Goal: Information Seeking & Learning: Learn about a topic

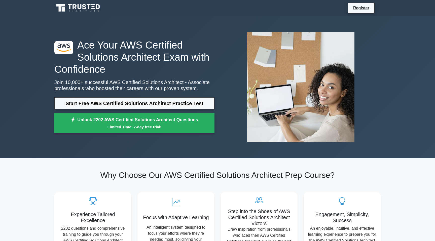
scroll to position [271, 0]
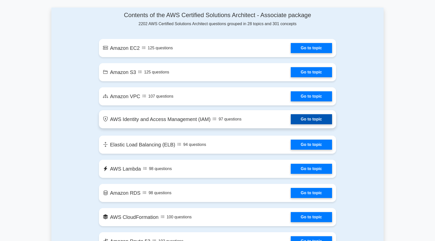
click at [309, 121] on link "Go to topic" at bounding box center [311, 119] width 41 height 10
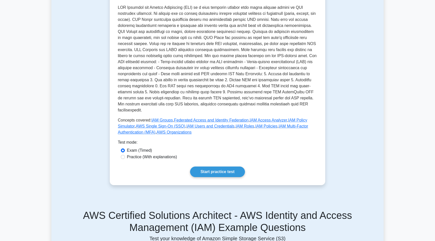
scroll to position [120, 0]
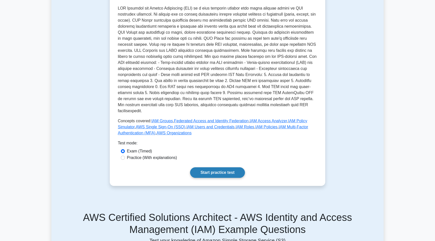
click at [213, 168] on link "Start practice test" at bounding box center [217, 172] width 55 height 11
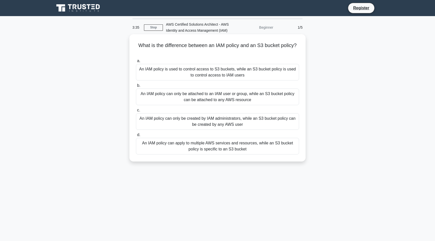
click at [220, 73] on div "An IAM policy is used to control access to S3 buckets, while an S3 bucket polic…" at bounding box center [217, 72] width 163 height 17
click at [136, 63] on input "a. An IAM policy is used to control access to S3 buckets, while an S3 bucket po…" at bounding box center [136, 60] width 0 height 3
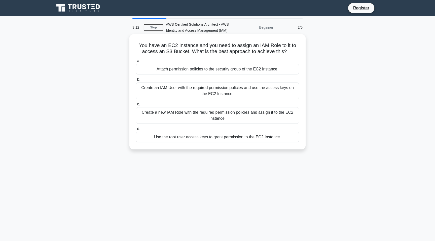
click at [226, 116] on div "Create a new IAM Role with the required permission policies and assign it to th…" at bounding box center [217, 115] width 163 height 17
click at [136, 106] on input "c. Create a new IAM Role with the required permission policies and assign it to…" at bounding box center [136, 104] width 0 height 3
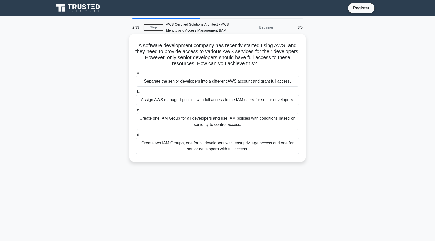
click at [211, 146] on div "Create two IAM Groups, one for all developers with least privilege access and o…" at bounding box center [217, 146] width 163 height 17
click at [136, 137] on input "d. Create two IAM Groups, one for all developers with least privilege access an…" at bounding box center [136, 134] width 0 height 3
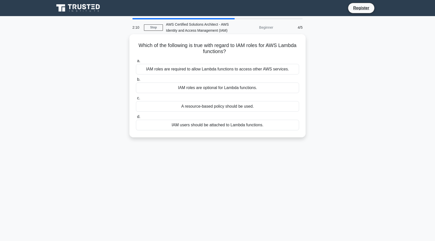
click at [206, 70] on div "IAM roles are required to allow Lambda functions to access other AWS services." at bounding box center [217, 69] width 163 height 11
click at [136, 63] on input "a. IAM roles are required to allow Lambda functions to access other AWS service…" at bounding box center [136, 60] width 0 height 3
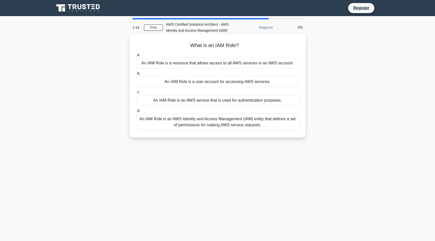
click at [186, 122] on div "An IAM Role is an AWS Identity and Access Management (IAM) entity that defines …" at bounding box center [217, 122] width 163 height 17
click at [136, 113] on input "d. An IAM Role is an AWS Identity and Access Management (IAM) entity that defin…" at bounding box center [136, 110] width 0 height 3
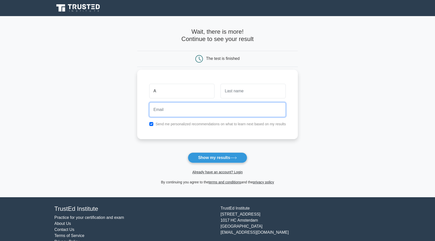
click at [202, 113] on input "email" at bounding box center [217, 109] width 137 height 15
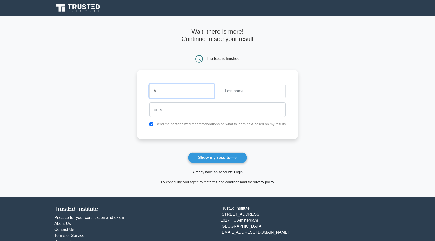
click at [184, 89] on input "A" at bounding box center [181, 91] width 65 height 15
type input "Anubhav"
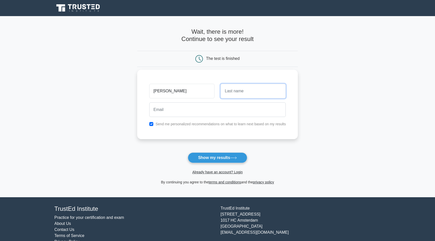
click at [231, 95] on input "text" at bounding box center [252, 91] width 65 height 15
type input "Gupta"
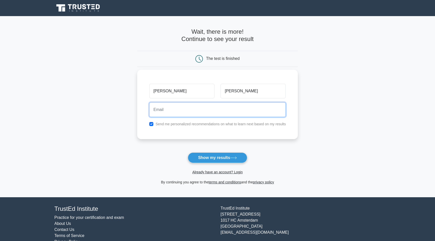
click at [211, 114] on input "email" at bounding box center [217, 109] width 137 height 15
type input "anubhav4043@gmail.com"
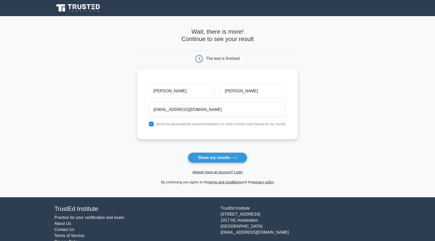
click at [150, 123] on input "checkbox" at bounding box center [151, 124] width 4 height 4
checkbox input "false"
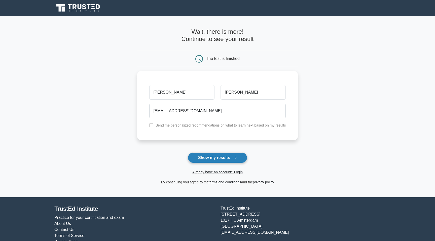
click at [214, 156] on button "Show my results" at bounding box center [217, 158] width 59 height 11
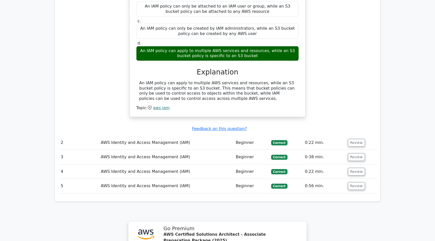
scroll to position [643, 0]
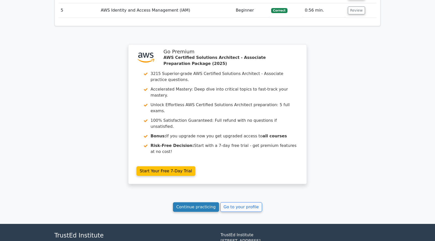
click at [202, 202] on link "Continue practicing" at bounding box center [196, 207] width 46 height 10
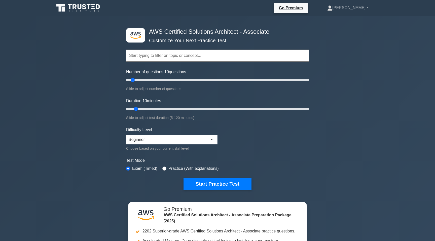
click at [170, 56] on input "text" at bounding box center [217, 56] width 183 height 12
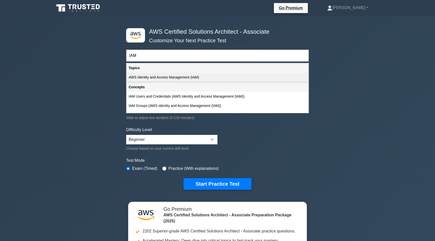
click at [176, 78] on div "AWS Identity and Access Management (IAM)" at bounding box center [218, 77] width 182 height 9
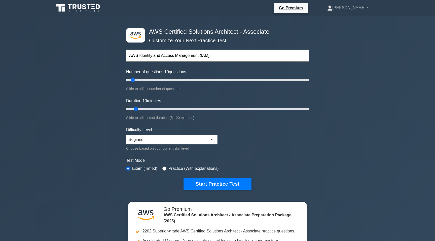
click at [172, 58] on input "AWS Identity and Access Management (IAM)" at bounding box center [217, 56] width 183 height 12
drag, startPoint x: 217, startPoint y: 58, endPoint x: 140, endPoint y: 55, distance: 77.6
click at [140, 55] on input "AWS Identity and Access Management (IAM)" at bounding box center [217, 56] width 183 height 12
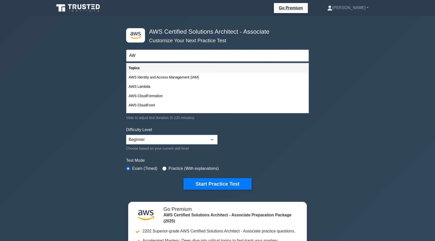
type input "A"
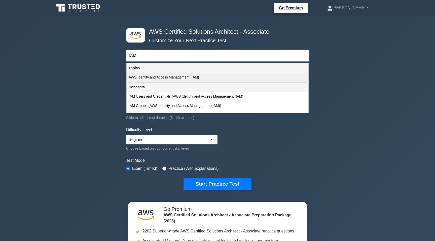
click at [155, 78] on div "AWS Identity and Access Management (IAM)" at bounding box center [218, 77] width 182 height 9
type input "AWS Identity and Access Management (IAM)"
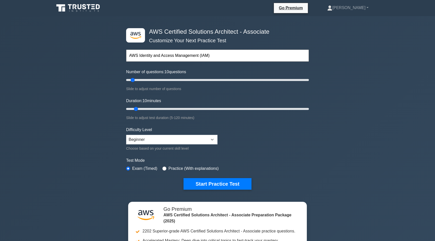
scroll to position [15, 0]
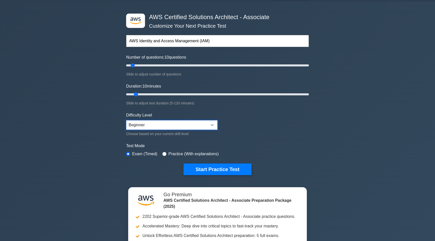
click at [158, 127] on select "Beginner Intermediate Expert" at bounding box center [171, 125] width 91 height 10
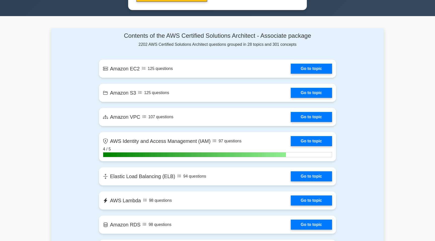
scroll to position [315, 0]
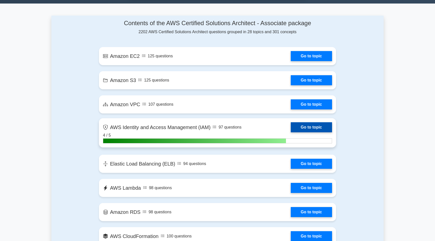
click at [291, 125] on link "Go to topic" at bounding box center [311, 127] width 41 height 10
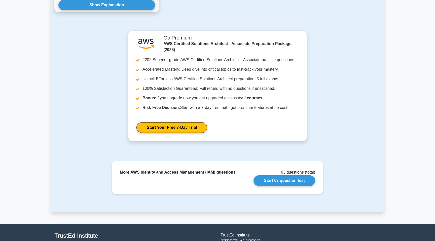
scroll to position [515, 0]
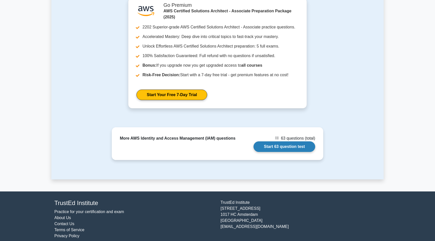
click at [266, 142] on link "Start 63 question test" at bounding box center [284, 146] width 62 height 11
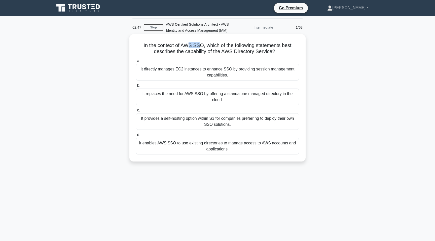
drag, startPoint x: 187, startPoint y: 46, endPoint x: 200, endPoint y: 46, distance: 13.1
click at [200, 46] on h5 "In the context of AWS SSO, which of the following statements best describes the…" at bounding box center [217, 48] width 164 height 13
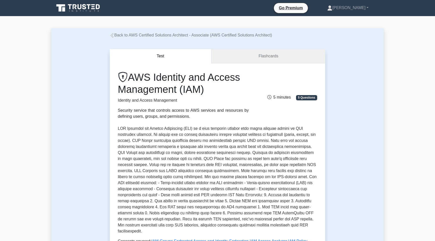
click at [255, 56] on link "Flashcards" at bounding box center [268, 56] width 114 height 14
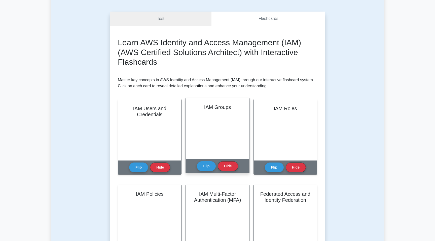
scroll to position [59, 0]
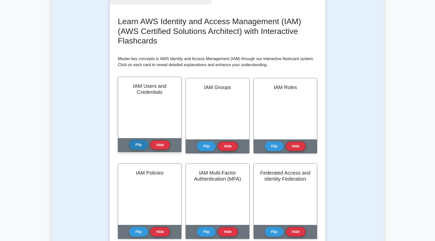
click at [138, 143] on button "Flip" at bounding box center [138, 145] width 19 height 10
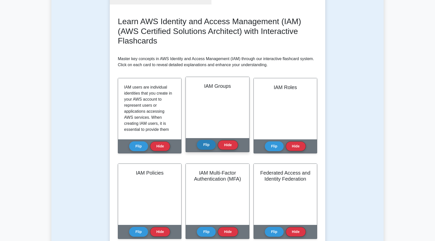
click at [208, 148] on button "Flip" at bounding box center [206, 145] width 19 height 10
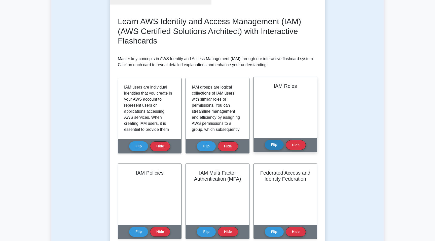
click at [270, 143] on button "Flip" at bounding box center [274, 145] width 19 height 10
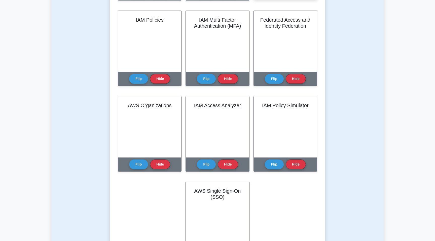
scroll to position [287, 0]
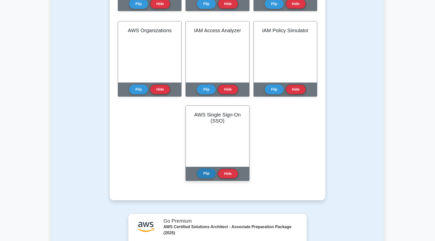
click at [205, 176] on button "Flip" at bounding box center [206, 174] width 19 height 10
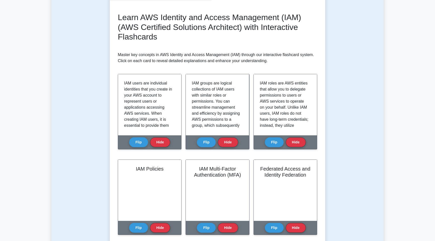
scroll to position [0, 0]
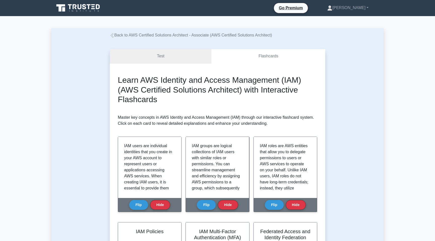
click at [152, 55] on link "Test" at bounding box center [161, 56] width 102 height 14
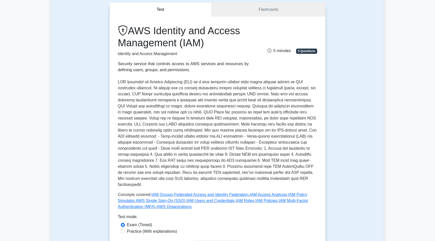
scroll to position [16, 0]
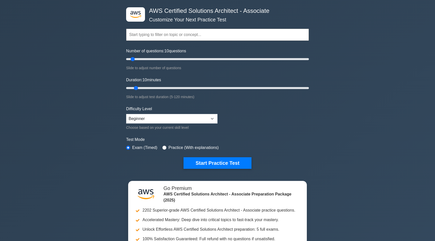
scroll to position [22, 0]
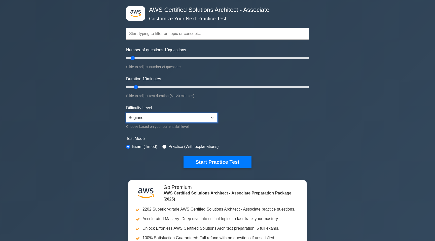
click at [186, 118] on select "Beginner Intermediate Expert" at bounding box center [171, 118] width 91 height 10
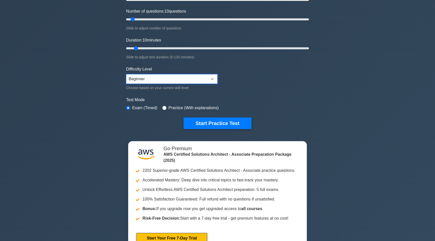
scroll to position [0, 0]
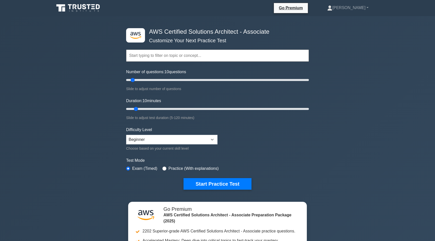
click at [152, 55] on input "text" at bounding box center [217, 56] width 183 height 12
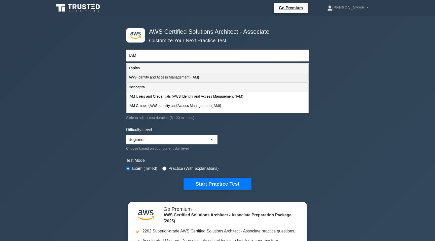
click at [154, 75] on div "AWS Identity and Access Management (IAM)" at bounding box center [218, 77] width 182 height 9
type input "AWS Identity and Access Management (IAM)"
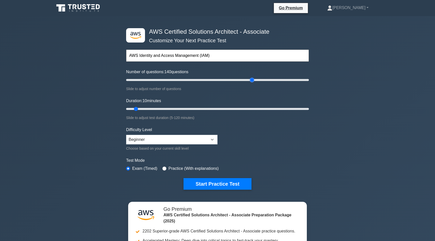
drag, startPoint x: 132, startPoint y: 81, endPoint x: 252, endPoint y: 88, distance: 120.5
type input "140"
click at [252, 83] on input "Number of questions: 140 questions" at bounding box center [217, 80] width 183 height 6
drag, startPoint x: 252, startPoint y: 80, endPoint x: 201, endPoint y: 82, distance: 51.2
type input "85"
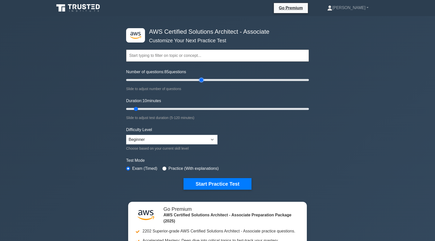
click at [201, 82] on input "Number of questions: 85 questions" at bounding box center [217, 80] width 183 height 6
click at [183, 50] on input "text" at bounding box center [217, 56] width 183 height 12
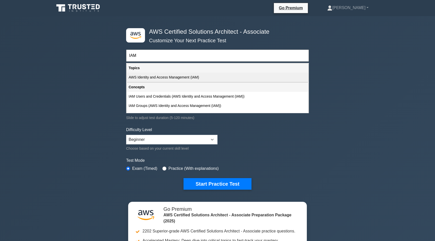
click at [179, 76] on div "AWS Identity and Access Management (IAM)" at bounding box center [218, 77] width 182 height 9
type input "AWS Identity and Access Management (IAM)"
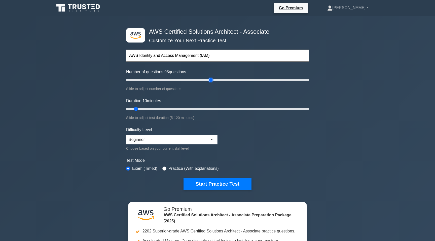
drag, startPoint x: 201, startPoint y: 79, endPoint x: 211, endPoint y: 80, distance: 10.6
type input "95"
click at [211, 80] on input "Number of questions: 95 questions" at bounding box center [217, 80] width 183 height 6
drag, startPoint x: 210, startPoint y: 80, endPoint x: 203, endPoint y: 80, distance: 7.0
click at [203, 80] on input "Number of questions: 90 questions" at bounding box center [217, 80] width 183 height 6
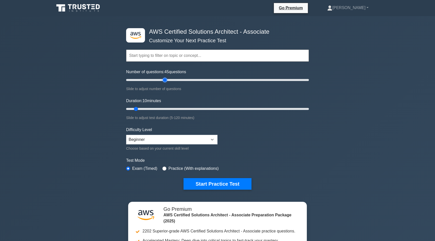
drag, startPoint x: 202, startPoint y: 79, endPoint x: 164, endPoint y: 75, distance: 38.0
click at [164, 77] on input "Number of questions: 45 questions" at bounding box center [217, 80] width 183 height 6
drag, startPoint x: 165, startPoint y: 79, endPoint x: 136, endPoint y: 79, distance: 28.9
type input "15"
click at [136, 79] on input "Number of questions: 15 questions" at bounding box center [217, 80] width 183 height 6
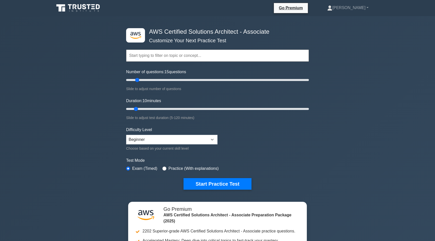
click at [144, 58] on input "text" at bounding box center [217, 56] width 183 height 12
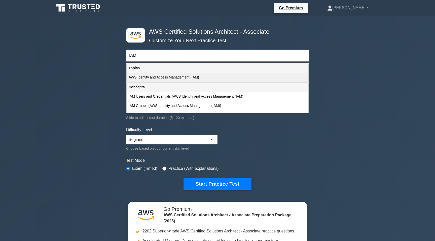
click at [150, 76] on div "AWS Identity and Access Management (IAM)" at bounding box center [218, 77] width 182 height 9
type input "AWS Identity and Access Management (IAM)"
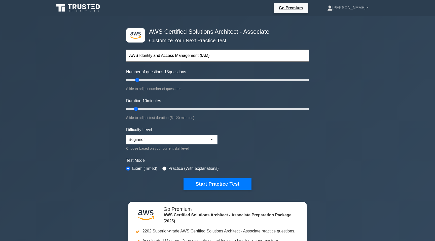
scroll to position [20, 0]
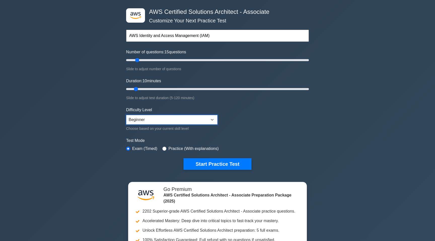
click at [165, 119] on select "Beginner Intermediate Expert" at bounding box center [171, 120] width 91 height 10
select select "intermediate"
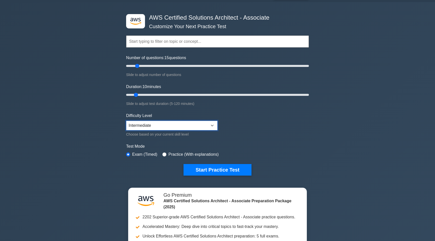
scroll to position [7, 0]
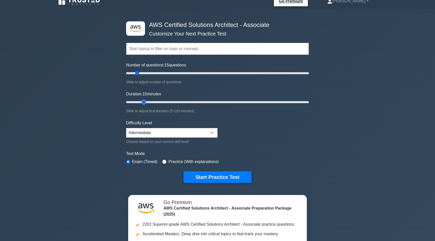
drag, startPoint x: 137, startPoint y: 102, endPoint x: 146, endPoint y: 101, distance: 9.2
type input "15"
click at [146, 101] on input "Duration: 15 minutes" at bounding box center [217, 102] width 183 height 6
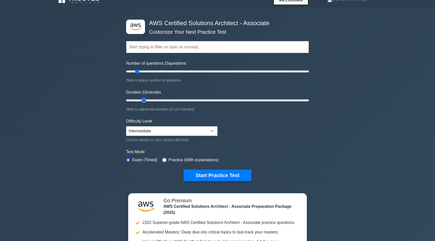
scroll to position [10, 0]
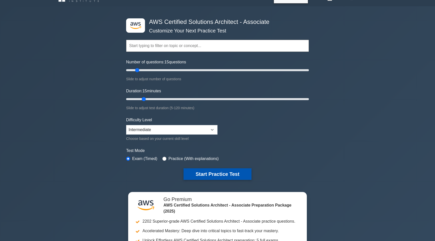
click at [215, 171] on button "Start Practice Test" at bounding box center [217, 174] width 68 height 12
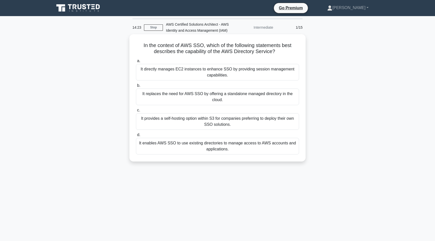
click at [220, 148] on div "It enables AWS SSO to use existing directories to manage access to AWS accounts…" at bounding box center [217, 146] width 163 height 17
click at [136, 137] on input "d. It enables AWS SSO to use existing directories to manage access to AWS accou…" at bounding box center [136, 134] width 0 height 3
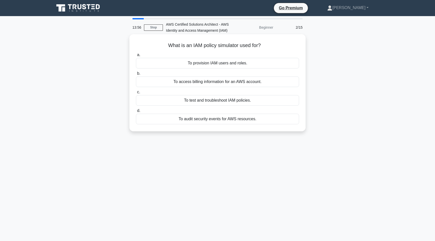
drag, startPoint x: 218, startPoint y: 45, endPoint x: 231, endPoint y: 44, distance: 13.1
click at [231, 44] on h5 "What is an IAM policy simulator used for? .spinner_0XTQ{transform-origin:center…" at bounding box center [217, 45] width 164 height 7
click at [212, 100] on div "To test and troubleshoot IAM policies." at bounding box center [217, 100] width 163 height 11
click at [136, 94] on input "c. To test and troubleshoot IAM policies." at bounding box center [136, 92] width 0 height 3
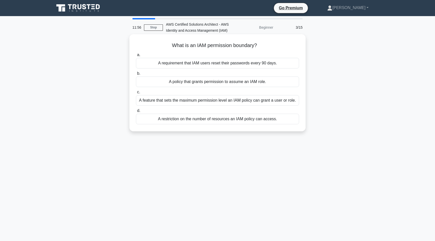
click at [259, 101] on div "A feature that sets the maximum permission level an IAM policy can grant a user…" at bounding box center [217, 100] width 163 height 11
click at [136, 94] on input "c. A feature that sets the maximum permission level an IAM policy can grant a u…" at bounding box center [136, 92] width 0 height 3
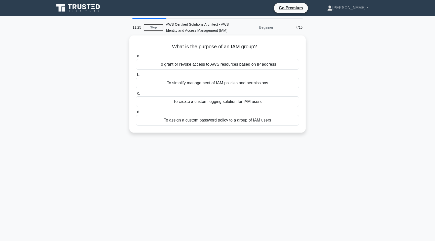
drag, startPoint x: 245, startPoint y: 63, endPoint x: 383, endPoint y: 72, distance: 138.7
click at [383, 72] on div "What is the purpose of an IAM group? .spinner_0XTQ{transform-origin:center;anim…" at bounding box center [217, 86] width 332 height 103
drag, startPoint x: 383, startPoint y: 72, endPoint x: 289, endPoint y: 178, distance: 142.1
click at [289, 178] on div "11:23 Stop AWS Certified Solutions Architect - AWS Identity and Access Manageme…" at bounding box center [217, 144] width 332 height 252
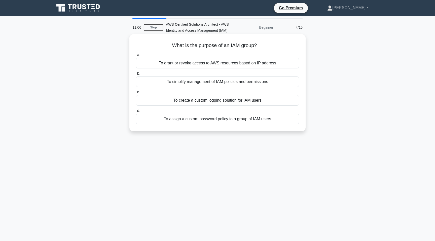
click at [214, 83] on div "To simplify management of IAM policies and permissions" at bounding box center [217, 82] width 163 height 11
click at [136, 75] on input "b. To simplify management of IAM policies and permissions" at bounding box center [136, 73] width 0 height 3
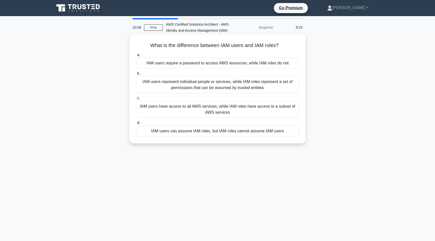
click at [213, 83] on div "IAM users represent individual people or services, while IAM roles represent a …" at bounding box center [217, 85] width 163 height 17
click at [136, 75] on input "b. IAM users represent individual people or services, while IAM roles represent…" at bounding box center [136, 73] width 0 height 3
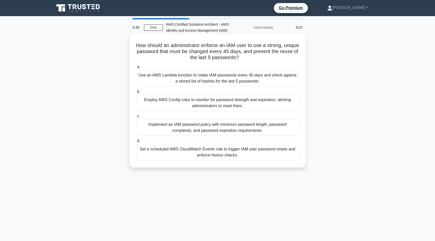
click at [218, 127] on div "Implement an IAM password policy with minimum password length, password complex…" at bounding box center [217, 127] width 163 height 17
click at [136, 118] on input "c. Implement an IAM password policy with minimum password length, password comp…" at bounding box center [136, 116] width 0 height 3
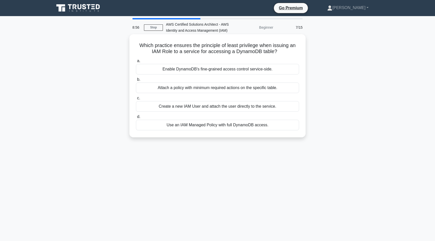
click at [238, 89] on div "Attach a policy with minimum required actions on the specific table." at bounding box center [217, 88] width 163 height 11
click at [136, 81] on input "b. Attach a policy with minimum required actions on the specific table." at bounding box center [136, 79] width 0 height 3
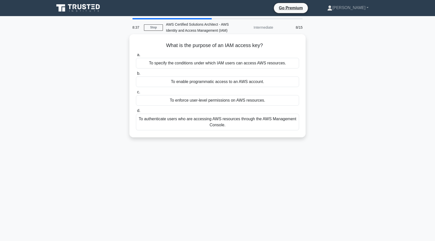
click at [233, 83] on div "To enable programmatic access to an AWS account." at bounding box center [217, 82] width 163 height 11
click at [136, 75] on input "b. To enable programmatic access to an AWS account." at bounding box center [136, 73] width 0 height 3
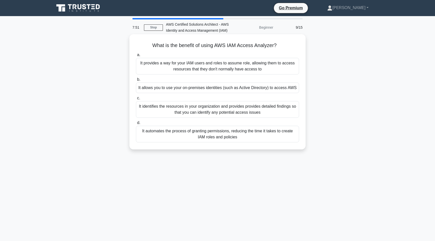
click at [202, 110] on div "It identifies the resources in your organization and provides provides detailed…" at bounding box center [217, 109] width 163 height 17
click at [136, 100] on input "c. It identifies the resources in your organization and provides provides detai…" at bounding box center [136, 98] width 0 height 3
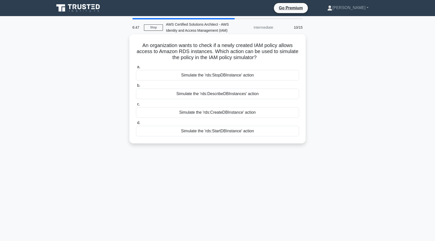
click at [218, 92] on div "Simulate the 'rds:DescribeDBInstances' action" at bounding box center [217, 94] width 163 height 11
click at [136, 87] on input "b. Simulate the 'rds:DescribeDBInstances' action" at bounding box center [136, 85] width 0 height 3
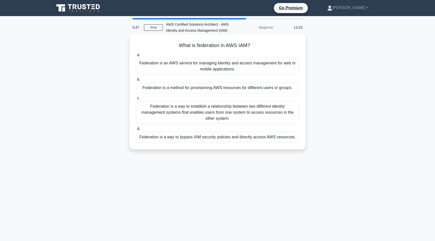
click at [234, 116] on div "Federation is a way to establish a relationship between two different identity …" at bounding box center [217, 112] width 163 height 23
click at [136, 100] on input "c. Federation is a way to establish a relationship between two different identi…" at bounding box center [136, 98] width 0 height 3
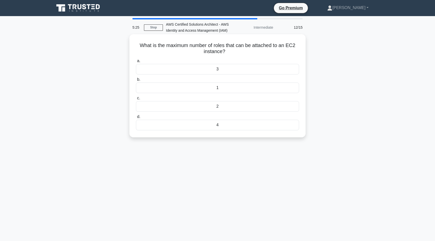
click at [230, 90] on div "1" at bounding box center [217, 88] width 163 height 11
click at [136, 81] on input "b. 1" at bounding box center [136, 79] width 0 height 3
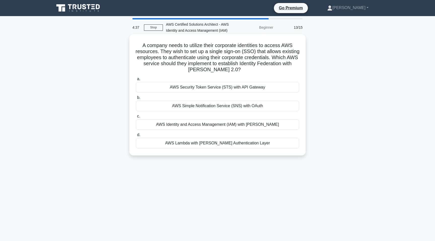
click at [222, 126] on div "AWS Identity and Access Management (IAM) with SAML" at bounding box center [217, 124] width 163 height 11
click at [136, 118] on input "c. AWS Identity and Access Management (IAM) with SAML" at bounding box center [136, 116] width 0 height 3
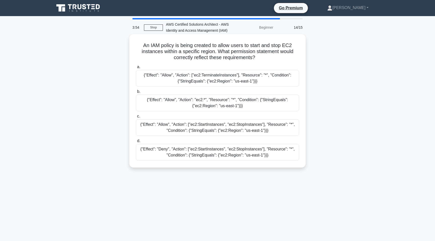
click at [215, 130] on div "{"Effect": "Allow", "Action": ["ec2:StartInstances", "ec2:StopInstances"], "Res…" at bounding box center [217, 127] width 163 height 17
click at [136, 118] on input "c. {"Effect": "Allow", "Action": ["ec2:StartInstances", "ec2:StopInstances"], "…" at bounding box center [136, 116] width 0 height 3
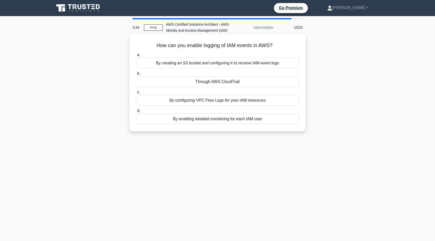
click at [209, 84] on div "Through AWS CloudTrail" at bounding box center [217, 82] width 163 height 11
click at [136, 75] on input "b. Through AWS CloudTrail" at bounding box center [136, 73] width 0 height 3
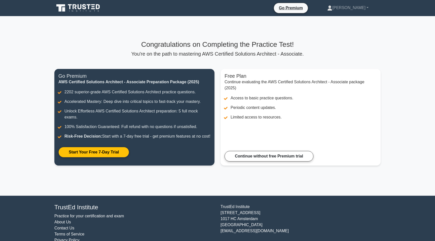
scroll to position [16, 0]
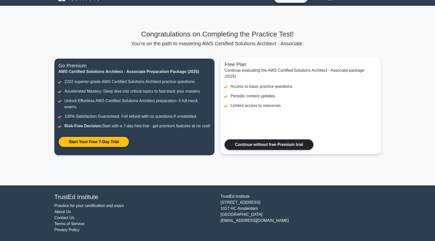
click at [245, 150] on link "Continue without free Premium trial" at bounding box center [269, 144] width 89 height 11
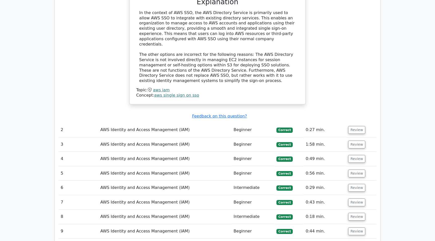
scroll to position [547, 0]
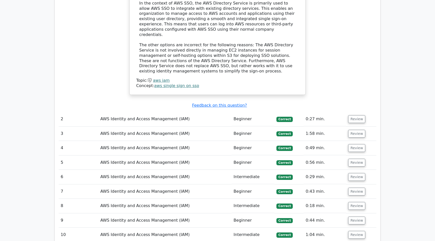
click at [199, 112] on td "AWS Identity and Access Management (IAM)" at bounding box center [164, 119] width 133 height 14
click at [157, 112] on td "AWS Identity and Access Management (IAM)" at bounding box center [164, 119] width 133 height 14
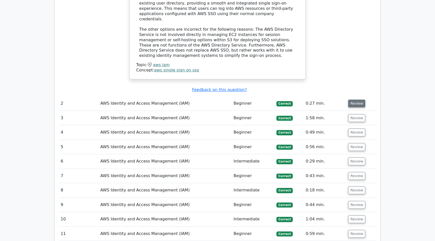
click at [356, 100] on button "Review" at bounding box center [356, 104] width 17 height 8
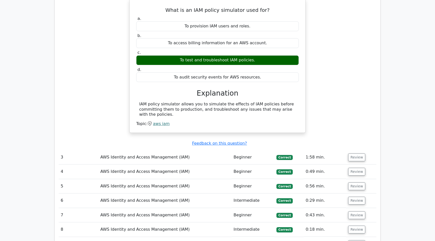
scroll to position [676, 0]
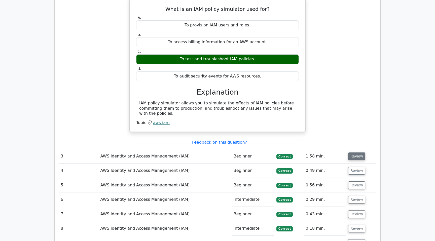
click at [357, 153] on button "Review" at bounding box center [356, 157] width 17 height 8
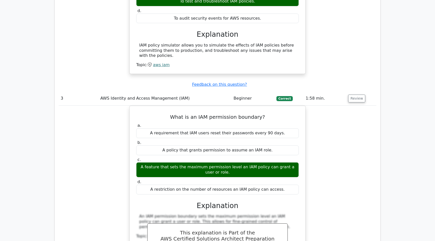
scroll to position [749, 0]
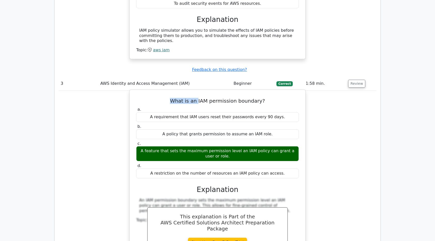
drag, startPoint x: 200, startPoint y: 79, endPoint x: 278, endPoint y: 74, distance: 78.9
click at [278, 92] on div "What is an IAM permission boundary? a. A requirement that IAM users reset their…" at bounding box center [218, 182] width 172 height 180
drag, startPoint x: 200, startPoint y: 77, endPoint x: 266, endPoint y: 77, distance: 65.4
click at [266, 98] on h5 "What is an IAM permission boundary?" at bounding box center [218, 101] width 164 height 6
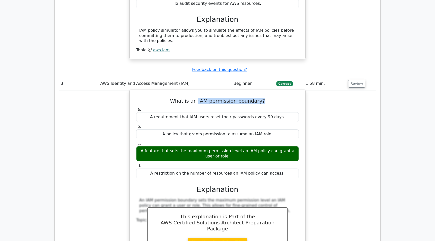
copy h5 "IAM permission boundary?"
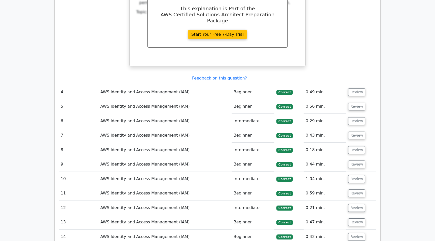
scroll to position [960, 0]
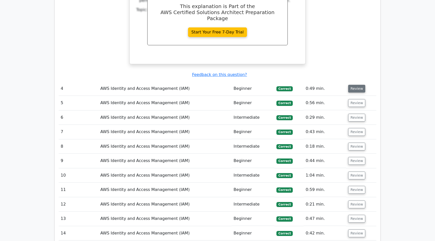
click at [350, 85] on button "Review" at bounding box center [356, 89] width 17 height 8
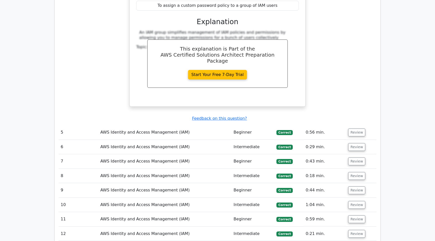
scroll to position [1129, 0]
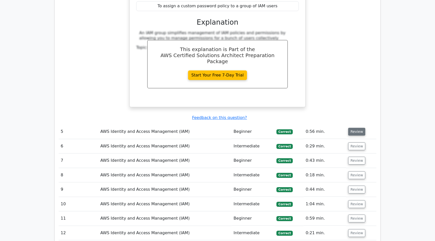
click at [358, 128] on button "Review" at bounding box center [356, 132] width 17 height 8
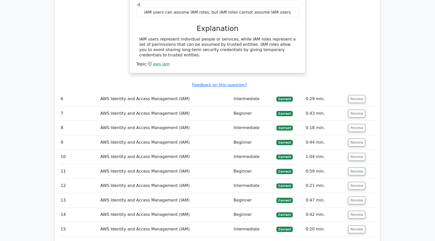
scroll to position [1344, 0]
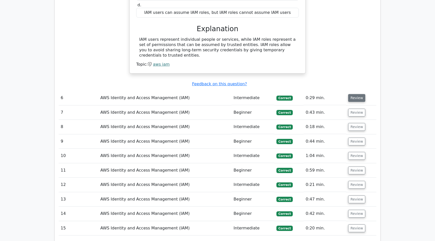
click at [354, 94] on button "Review" at bounding box center [356, 98] width 17 height 8
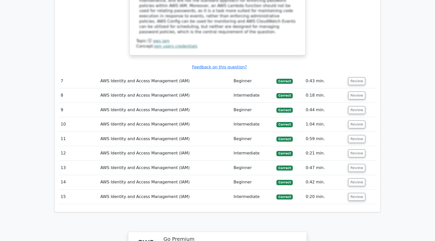
scroll to position [1657, 0]
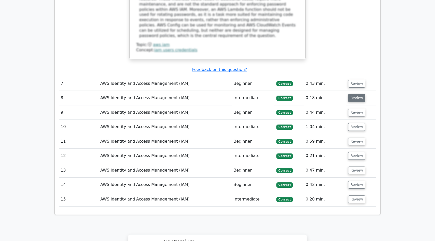
click at [351, 94] on button "Review" at bounding box center [356, 98] width 17 height 8
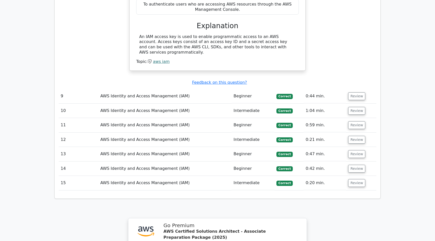
scroll to position [1834, 0]
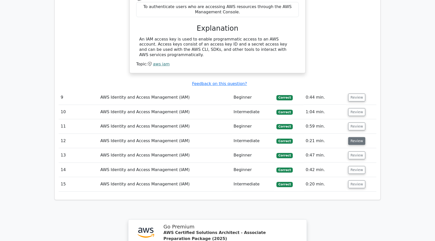
click at [355, 137] on button "Review" at bounding box center [356, 141] width 17 height 8
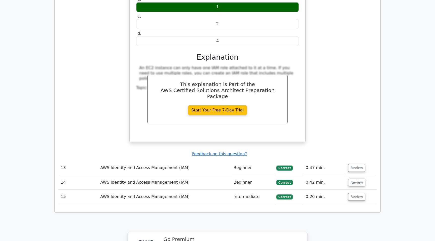
scroll to position [2027, 0]
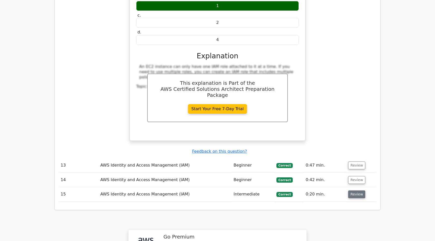
click at [350, 191] on button "Review" at bounding box center [356, 195] width 17 height 8
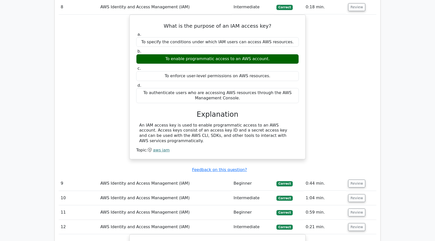
scroll to position [1759, 0]
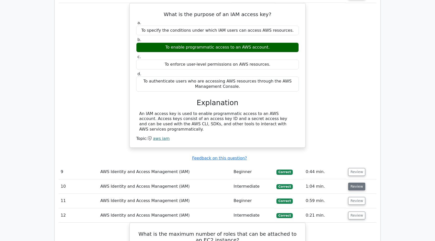
click at [356, 183] on button "Review" at bounding box center [356, 187] width 17 height 8
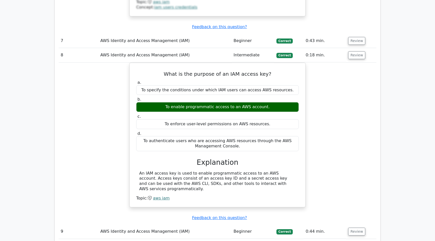
scroll to position [1674, 0]
